Goal: Task Accomplishment & Management: Manage account settings

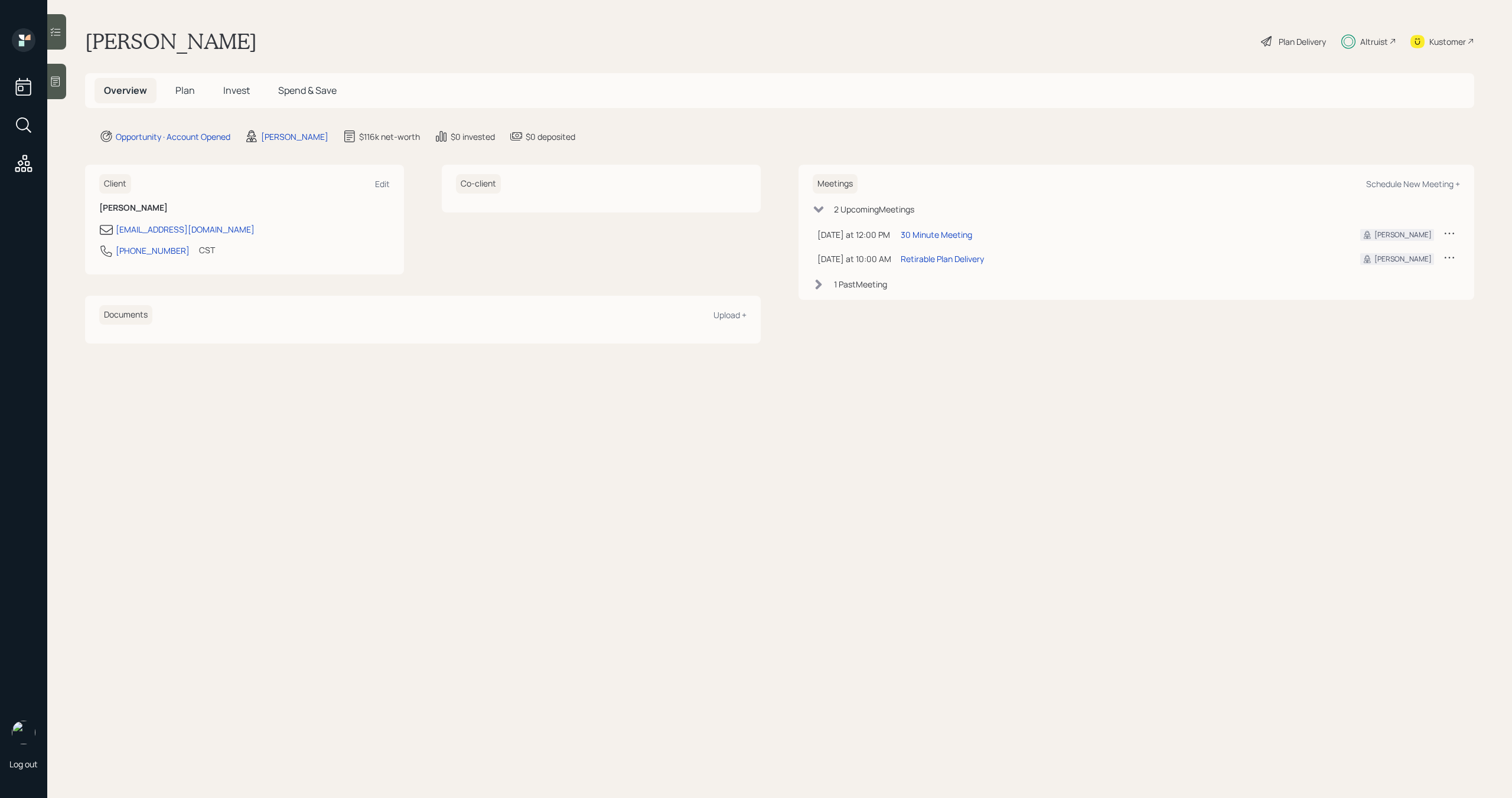
click at [245, 94] on span "Invest" at bounding box center [236, 90] width 26 height 13
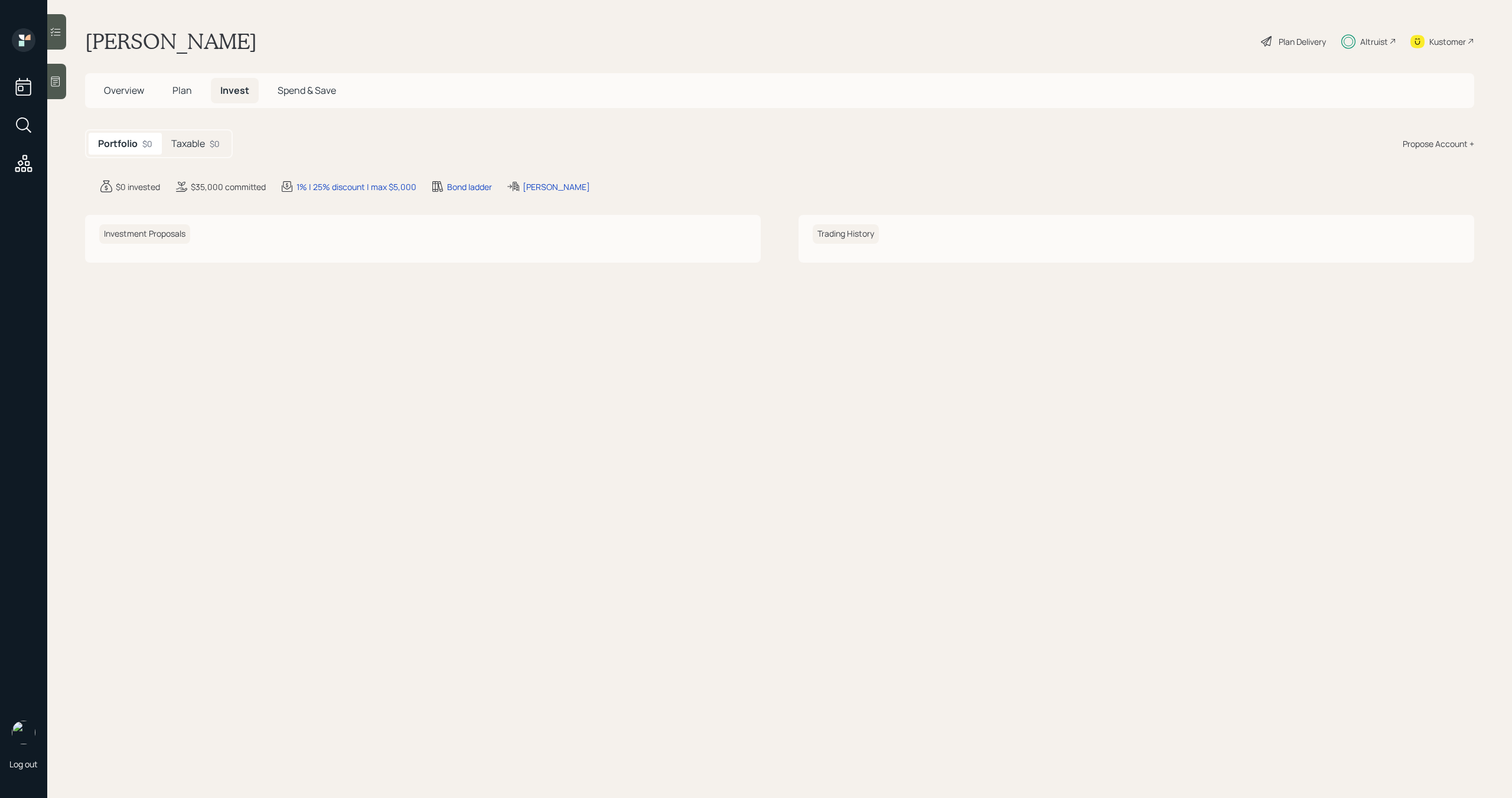
click at [209, 141] on div "Taxable $0" at bounding box center [195, 143] width 67 height 22
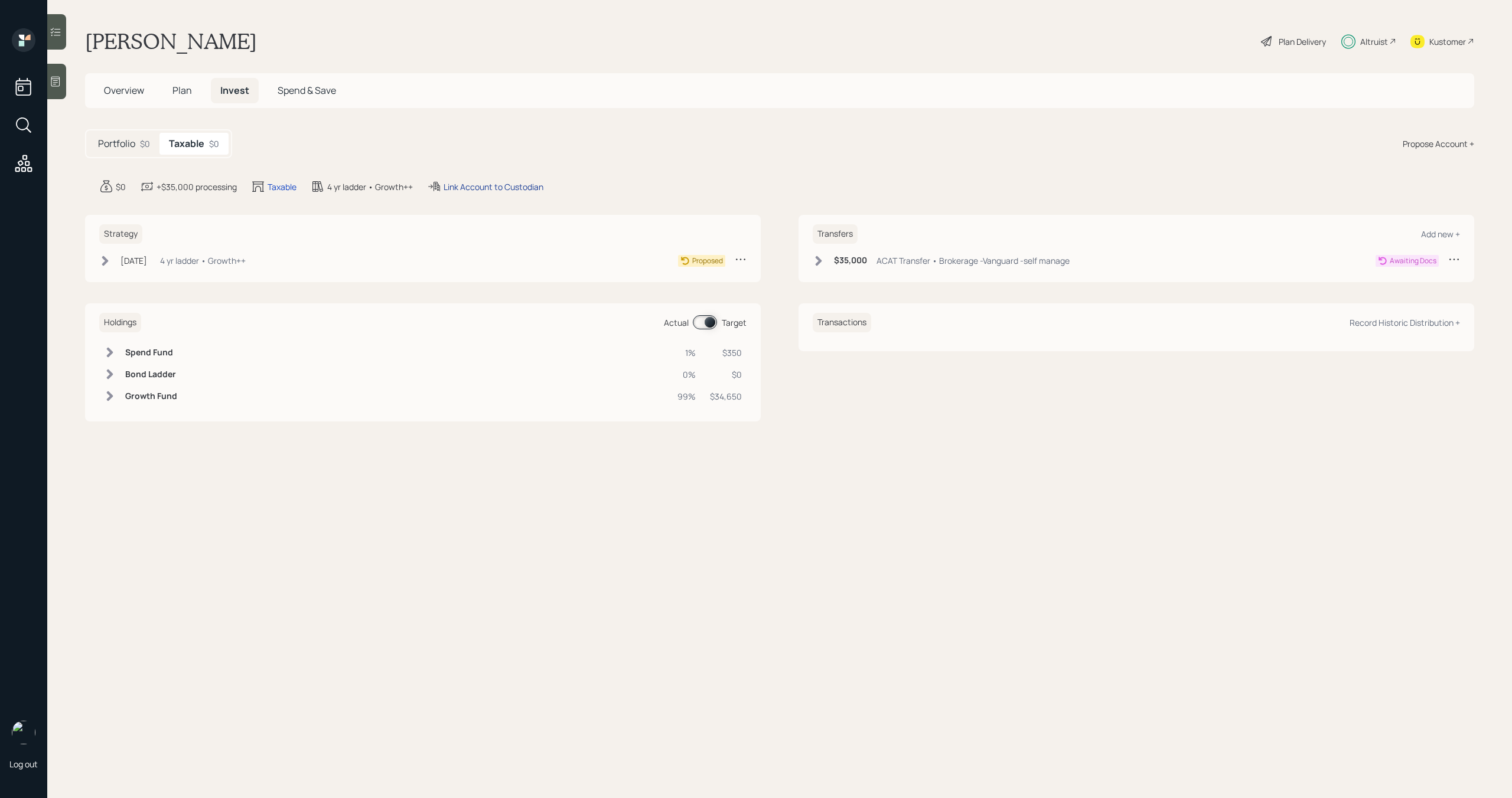
click at [490, 187] on div "Link Account to Custodian" at bounding box center [493, 186] width 100 height 12
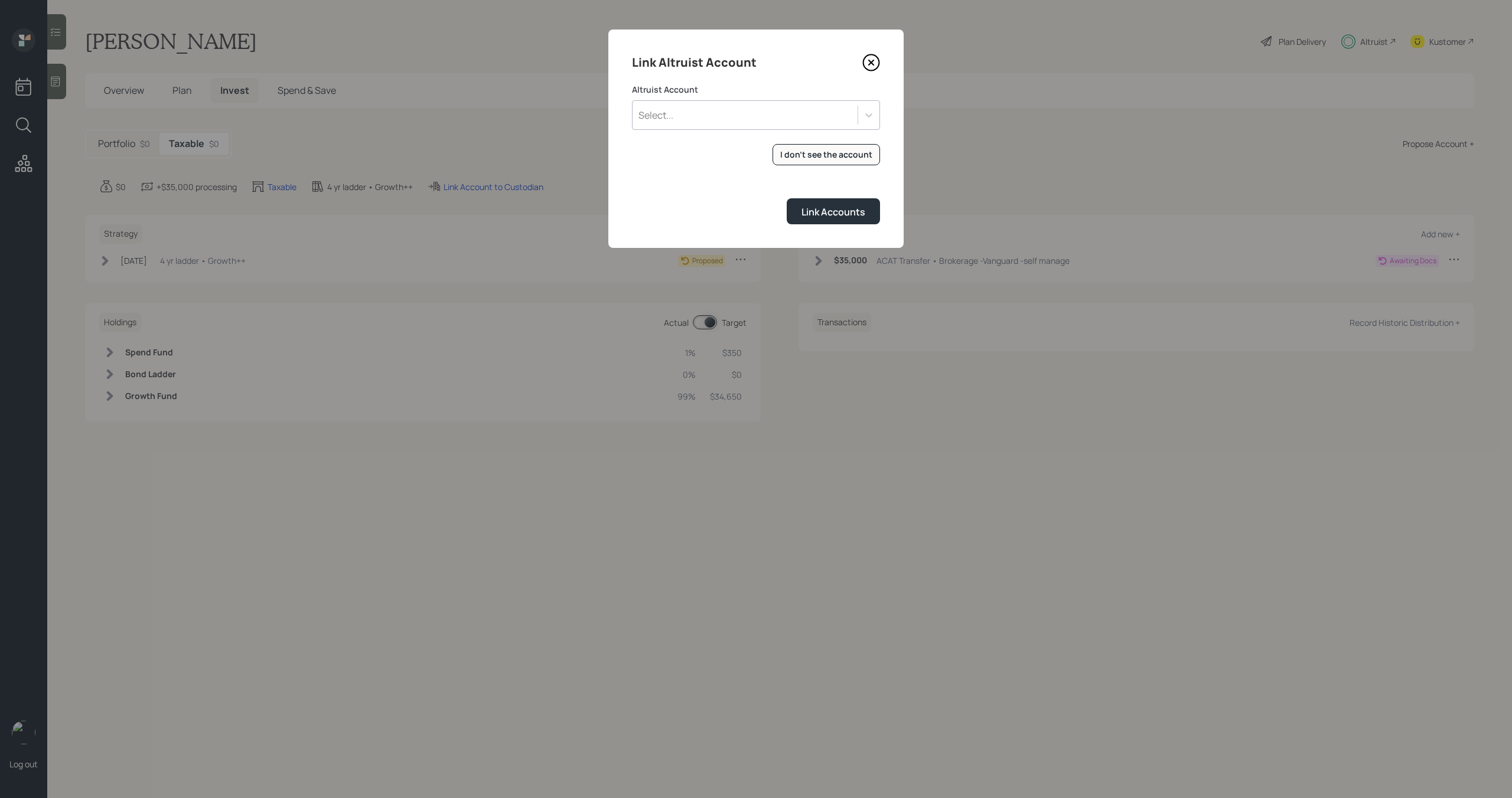
click at [679, 116] on div "Select..." at bounding box center [744, 114] width 225 height 20
click at [790, 150] on div "I don't see the account" at bounding box center [826, 154] width 92 height 12
click at [660, 120] on div "Select..." at bounding box center [656, 115] width 35 height 13
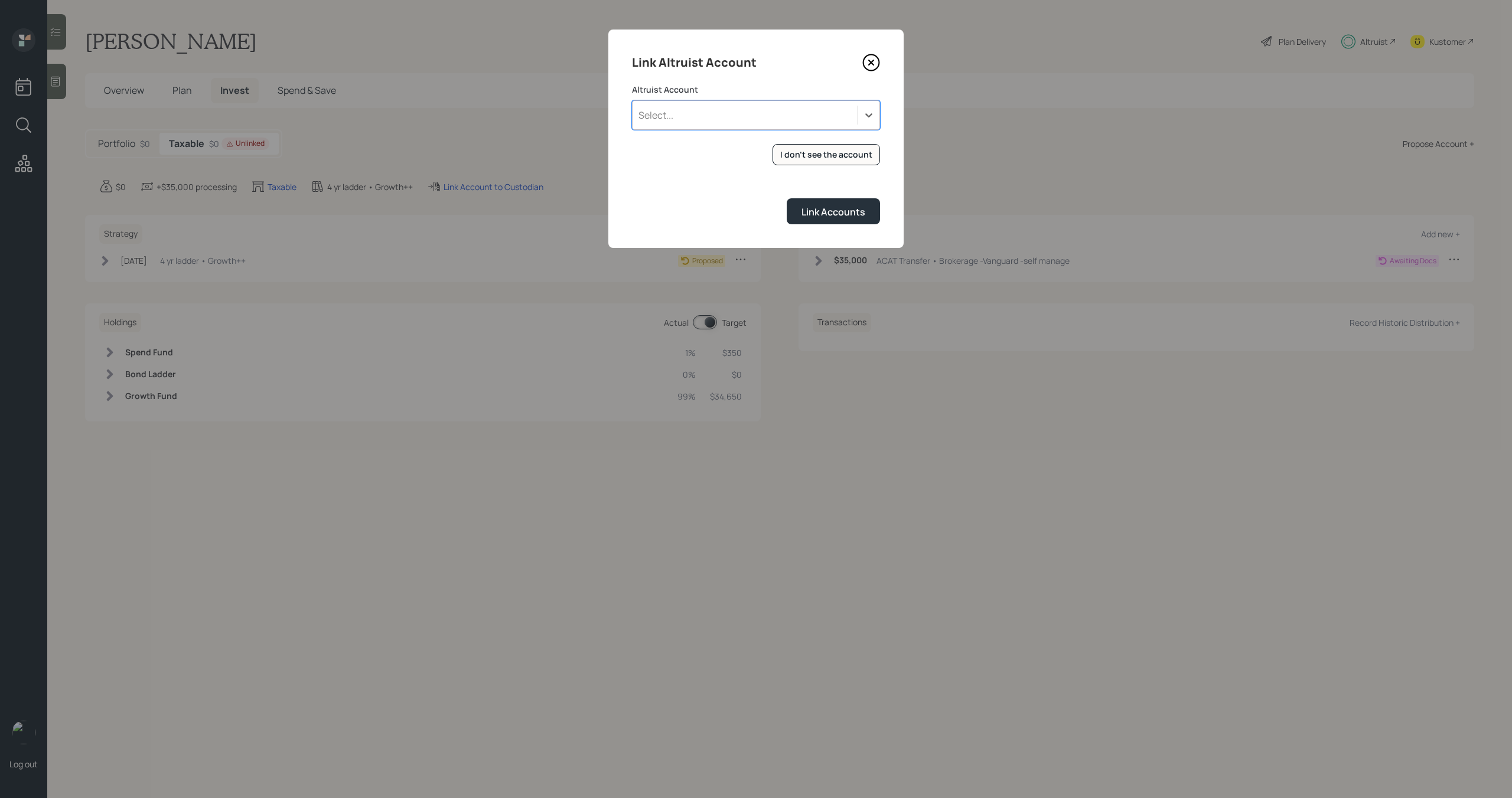
click at [712, 111] on div "Select..." at bounding box center [744, 114] width 225 height 20
click at [712, 145] on div "INDIVIDUAL (1752)" at bounding box center [756, 148] width 248 height 22
click at [805, 208] on div "Link Accounts" at bounding box center [833, 212] width 64 height 13
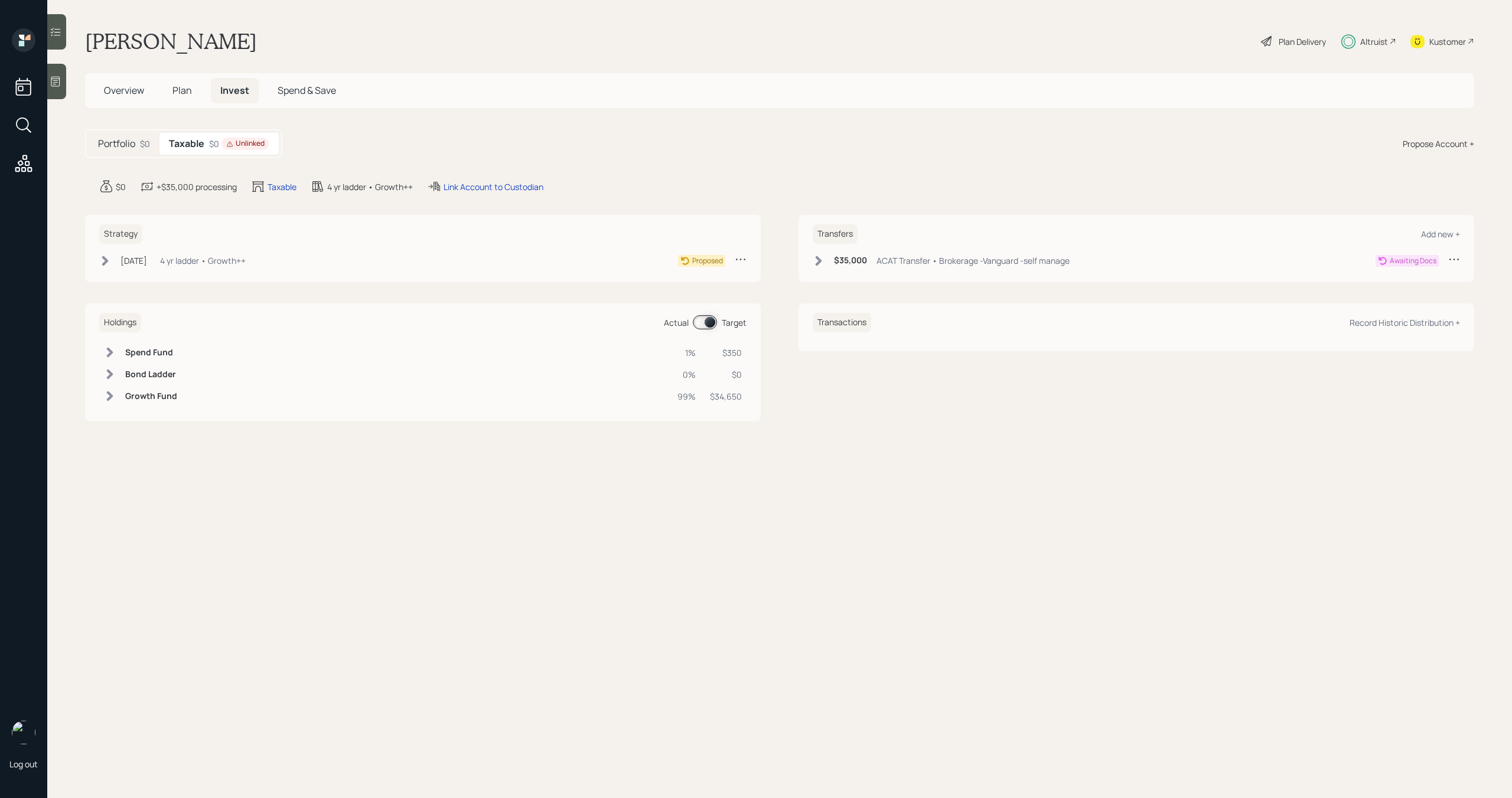
click at [820, 266] on icon at bounding box center [818, 261] width 12 height 12
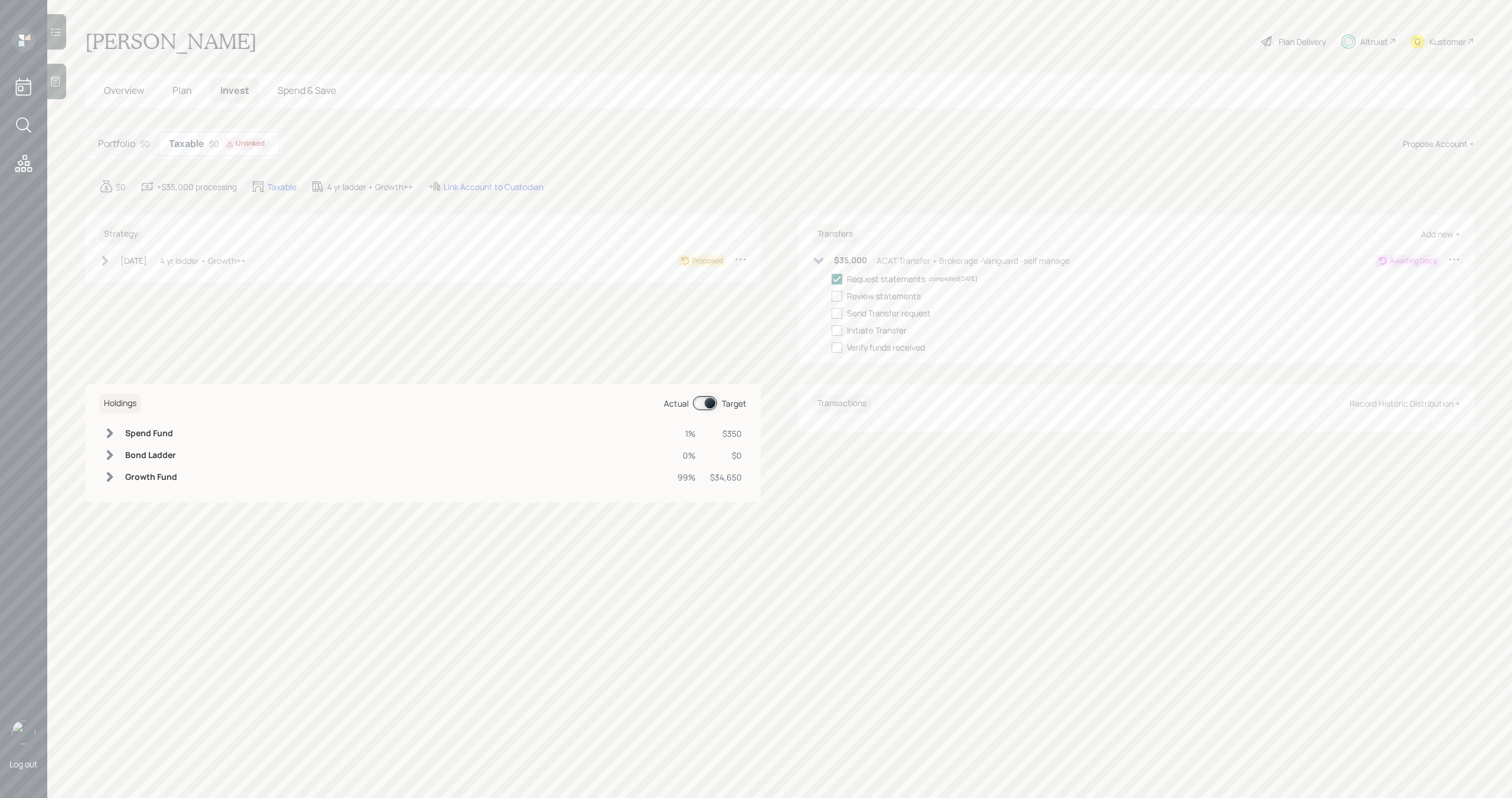
click at [805, 262] on div "Transfers Add new + $35,000 ACAT Transfer • Brokerage -Vanguard -self manage Aw…" at bounding box center [1136, 289] width 676 height 148
click at [812, 261] on div "Transfers Add new + $35,000 ACAT Transfer • Brokerage -Vanguard -self manage Aw…" at bounding box center [1136, 289] width 676 height 148
click at [816, 263] on icon at bounding box center [819, 261] width 10 height 6
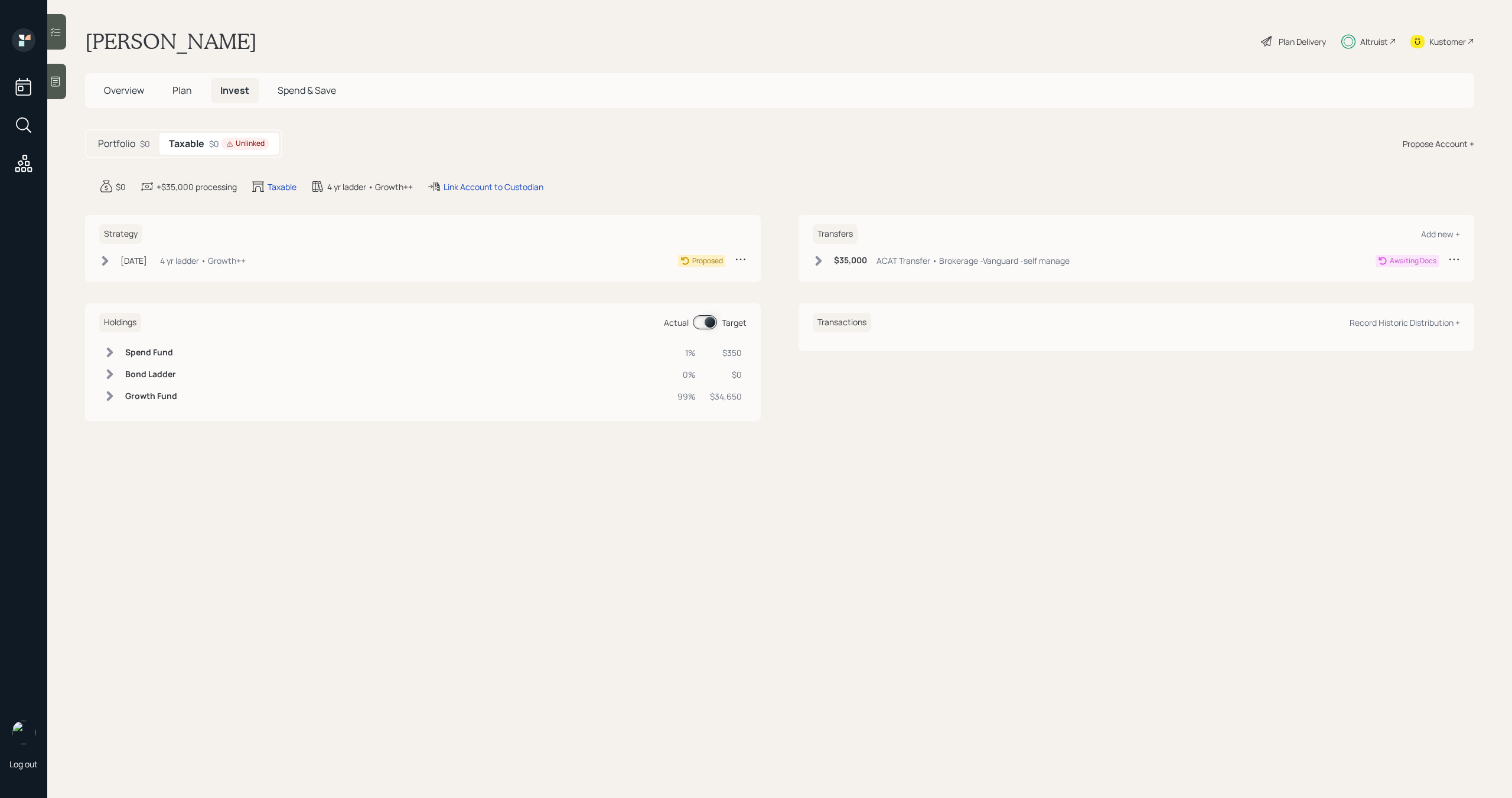
click at [107, 260] on icon at bounding box center [106, 260] width 6 height 10
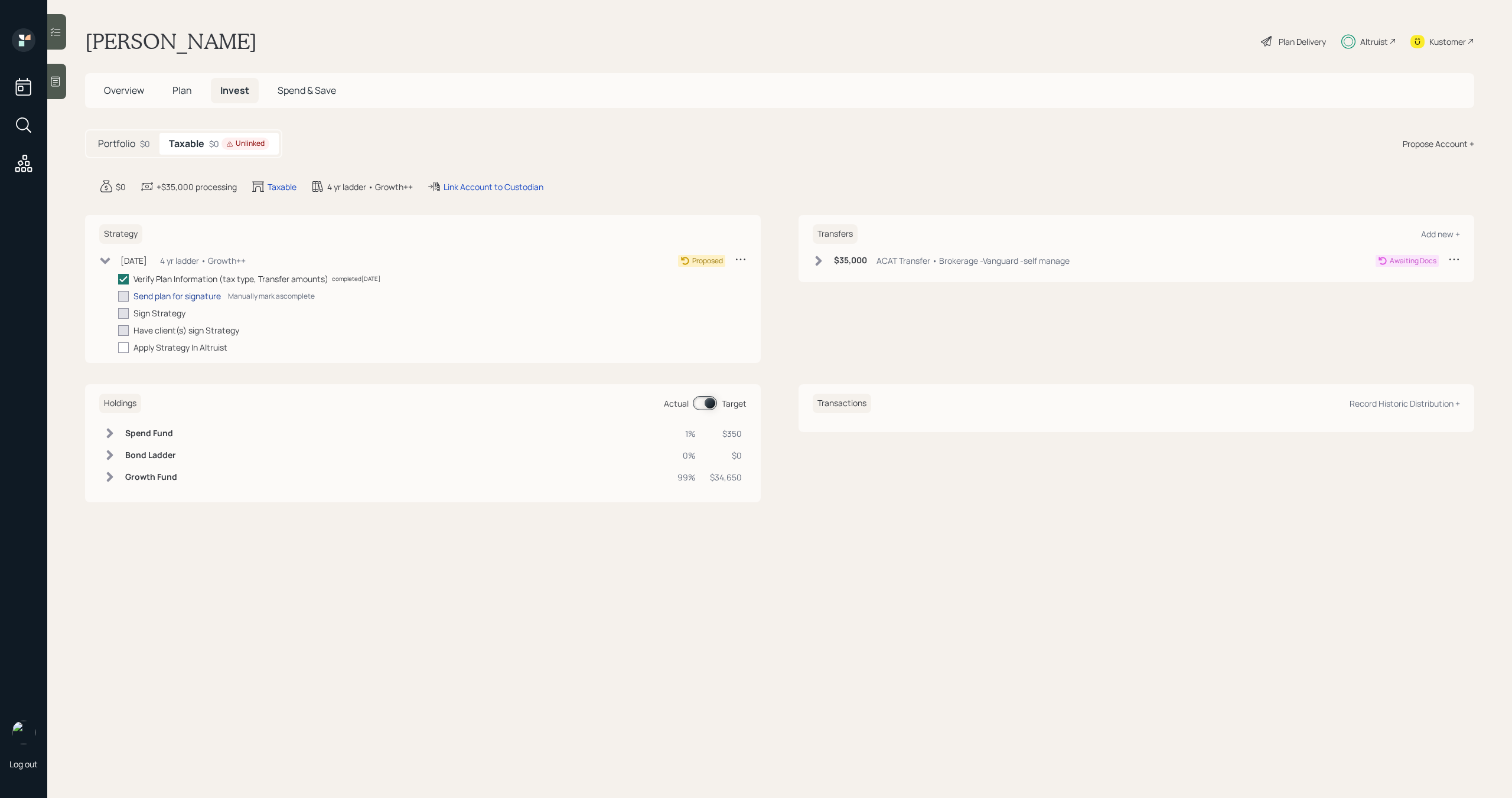
click at [146, 297] on div "Send plan for signature" at bounding box center [177, 295] width 87 height 12
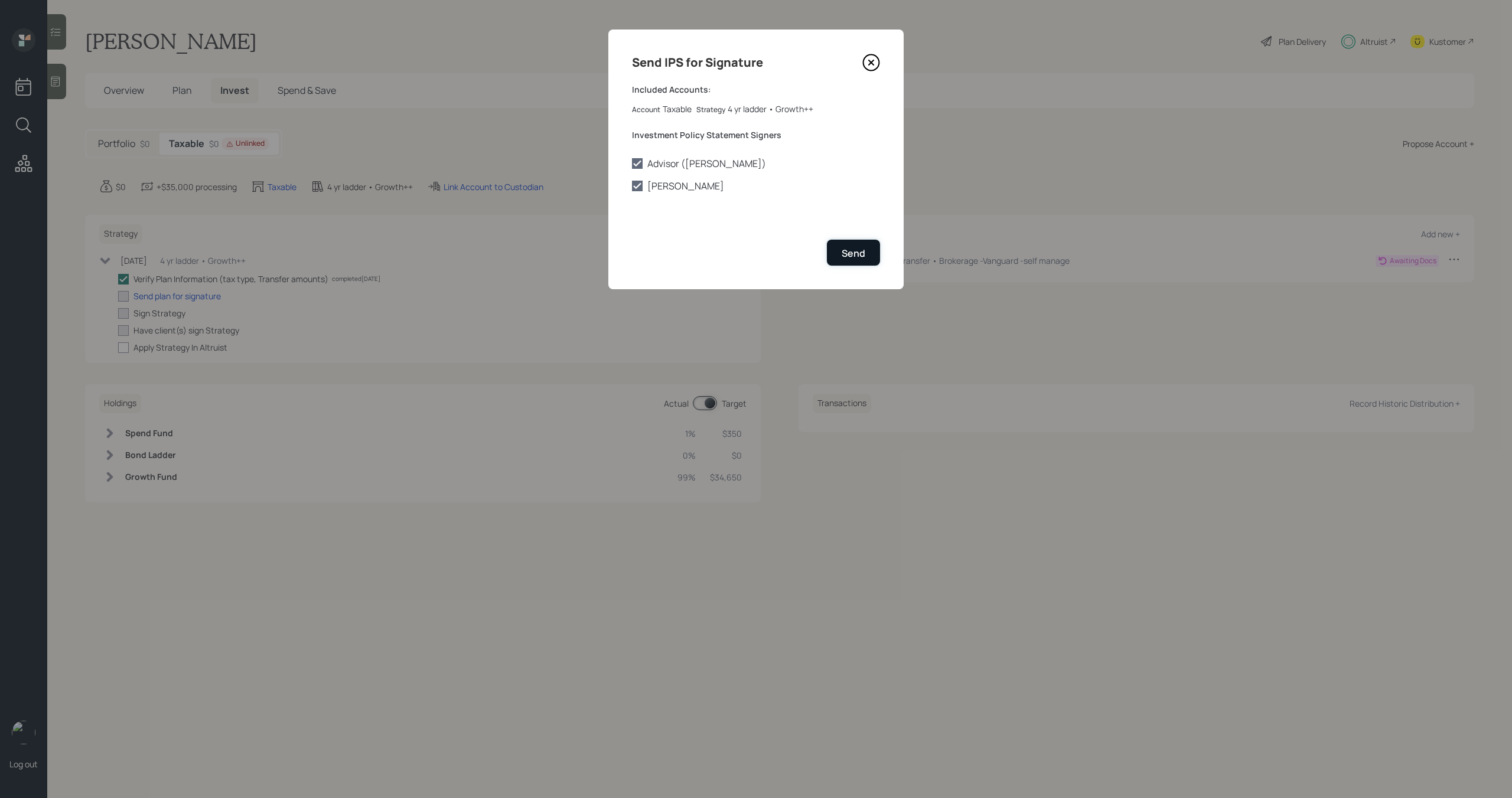
click at [851, 252] on div "Send" at bounding box center [853, 253] width 24 height 13
checkbox input "true"
